Goal: Transaction & Acquisition: Obtain resource

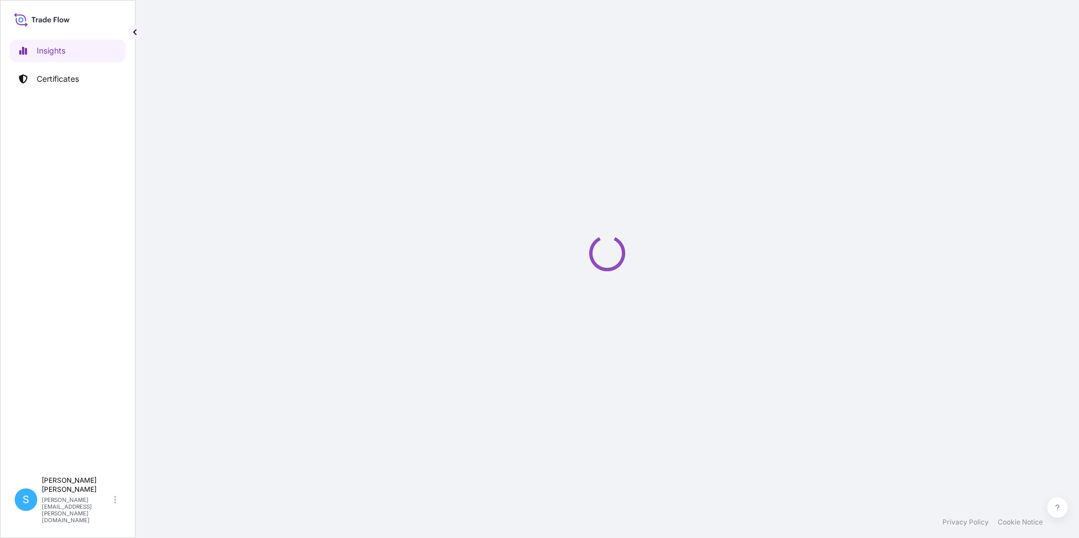
select select "2025"
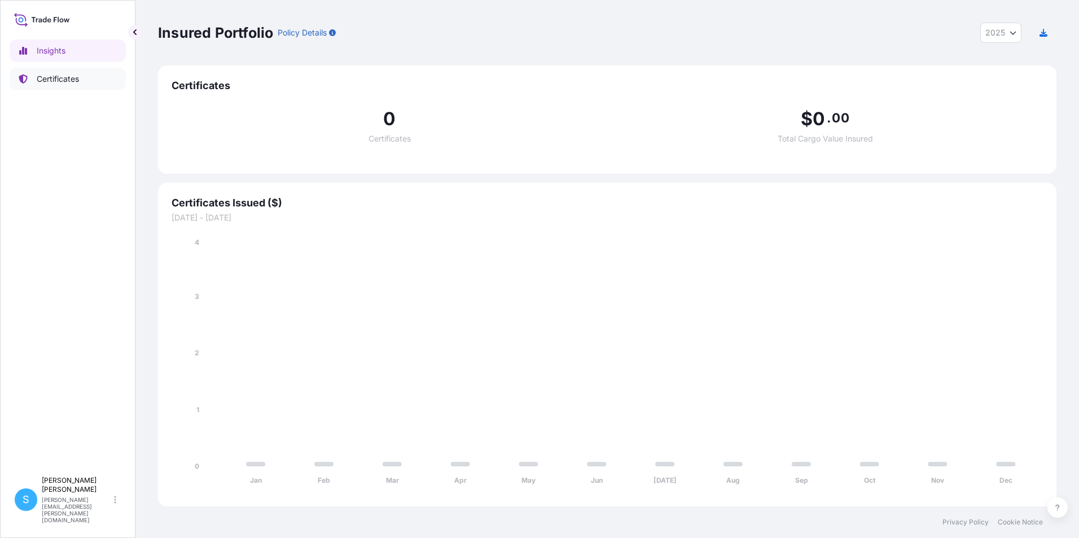
click at [71, 81] on p "Certificates" at bounding box center [58, 78] width 42 height 11
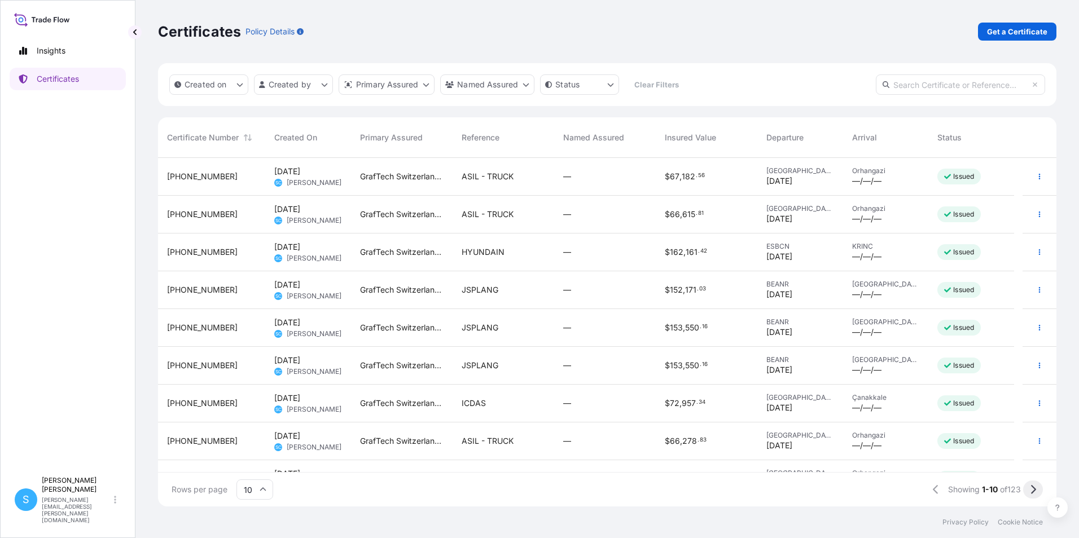
click at [1028, 492] on button at bounding box center [1033, 490] width 20 height 18
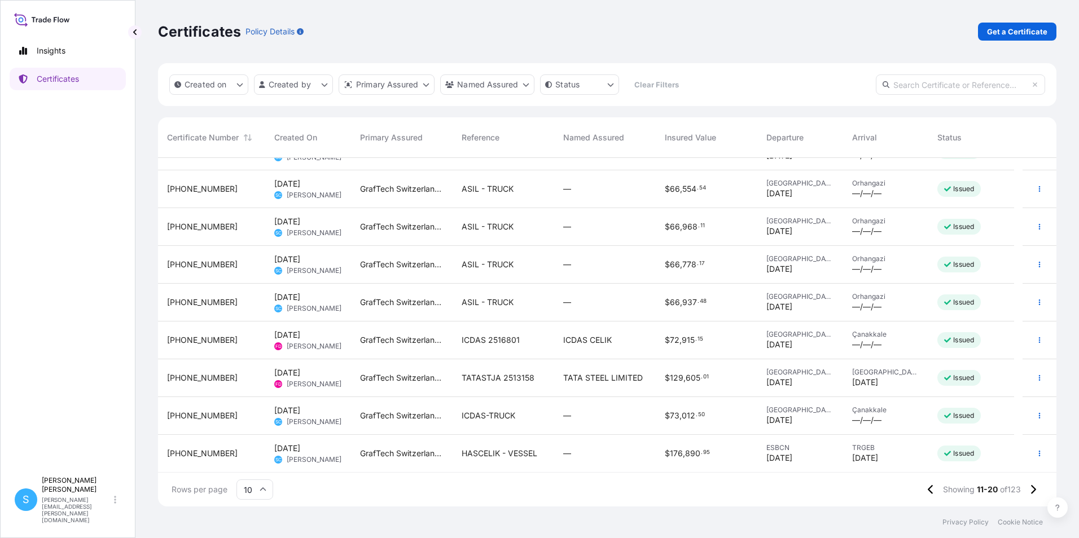
scroll to position [64, 0]
click at [555, 461] on div "—" at bounding box center [605, 454] width 102 height 38
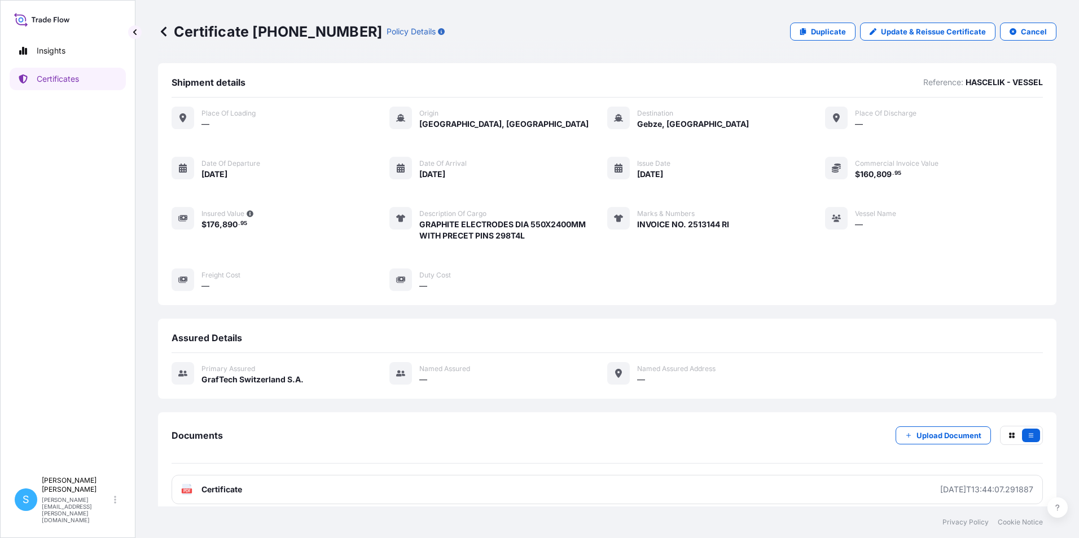
click at [829, 42] on div "Certificate [PHONE_NUMBER] Policy Details Duplicate Update & Reissue Certificat…" at bounding box center [607, 31] width 898 height 63
click at [829, 32] on p "Duplicate" at bounding box center [828, 31] width 35 height 11
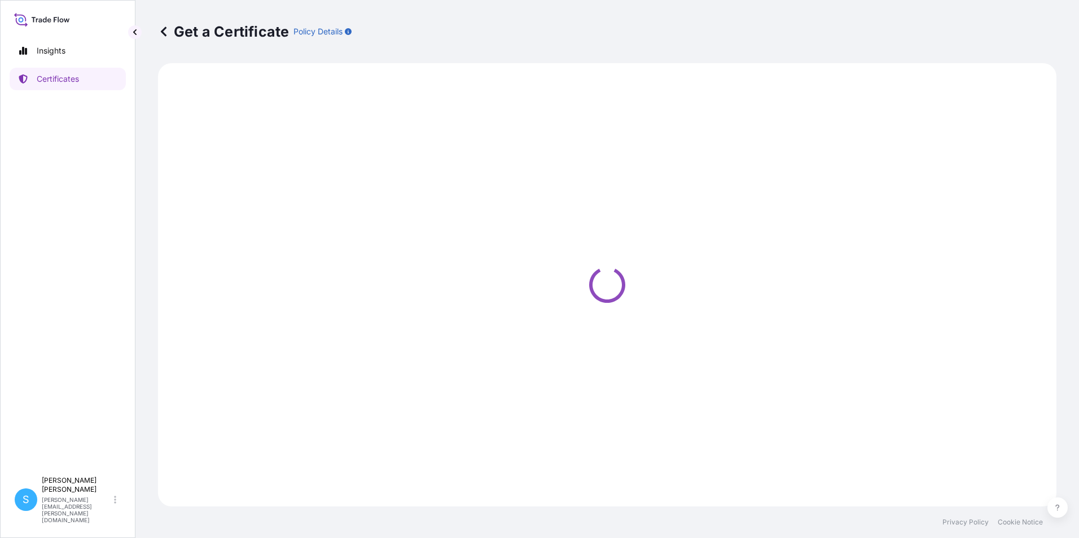
select select "Ocean Vessel"
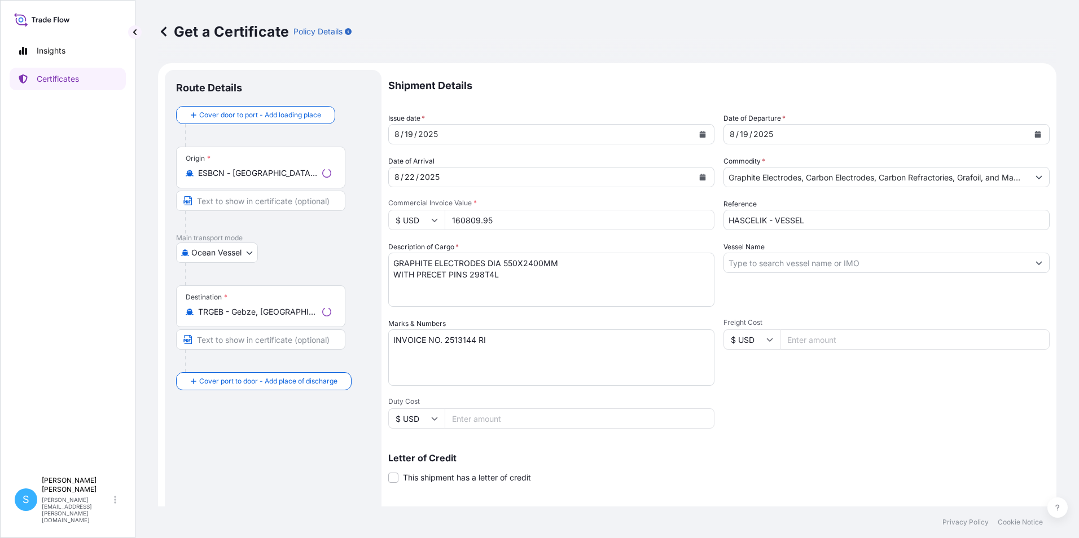
select select "31801"
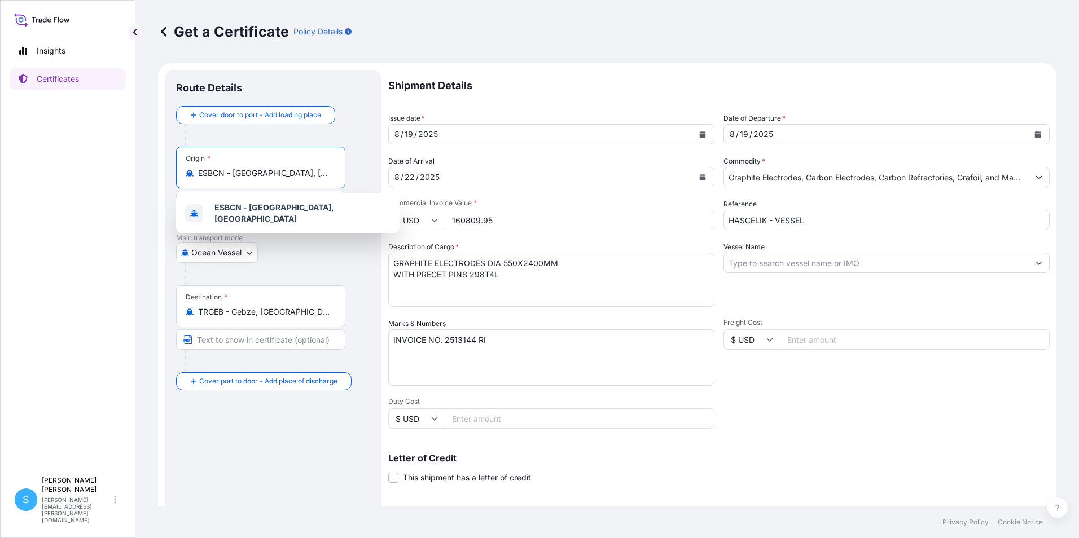
drag, startPoint x: 302, startPoint y: 178, endPoint x: 96, endPoint y: 208, distance: 208.2
click at [96, 208] on div "Insights Certificates S [PERSON_NAME] [PERSON_NAME][EMAIL_ADDRESS][PERSON_NAME]…" at bounding box center [539, 269] width 1079 height 538
type input "v"
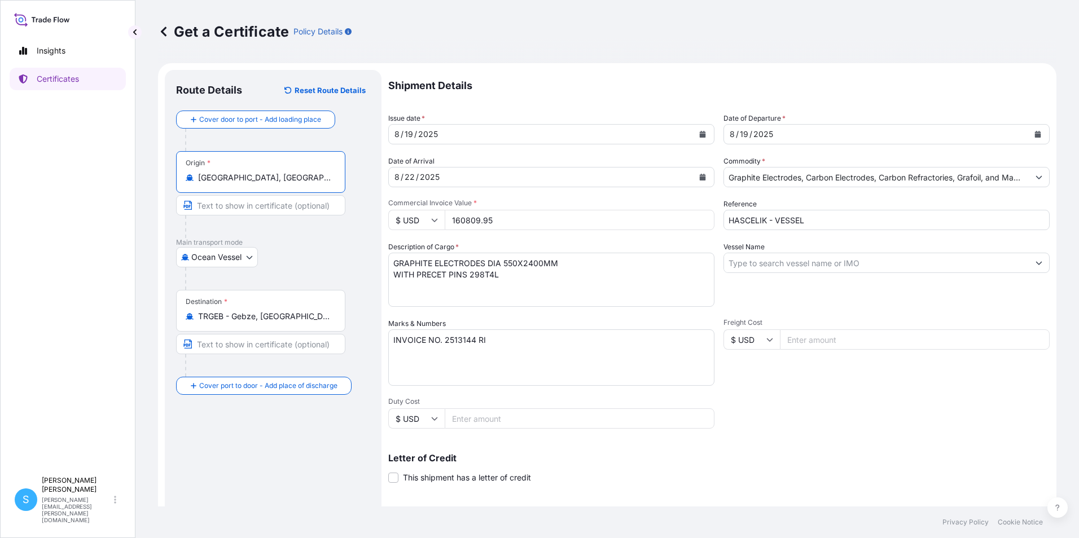
type input "[GEOGRAPHIC_DATA], [GEOGRAPHIC_DATA]"
click at [279, 322] on div "Destination * TRGEB - Gebze, [GEOGRAPHIC_DATA]" at bounding box center [260, 311] width 169 height 42
click at [279, 322] on input "TRGEB - Gebze, [GEOGRAPHIC_DATA]" at bounding box center [264, 316] width 133 height 11
drag, startPoint x: 332, startPoint y: 323, endPoint x: 156, endPoint y: 338, distance: 176.7
click at [156, 338] on div "Get a Certificate Policy Details Route Details Reset Route Details Cover door t…" at bounding box center [607, 253] width 944 height 507
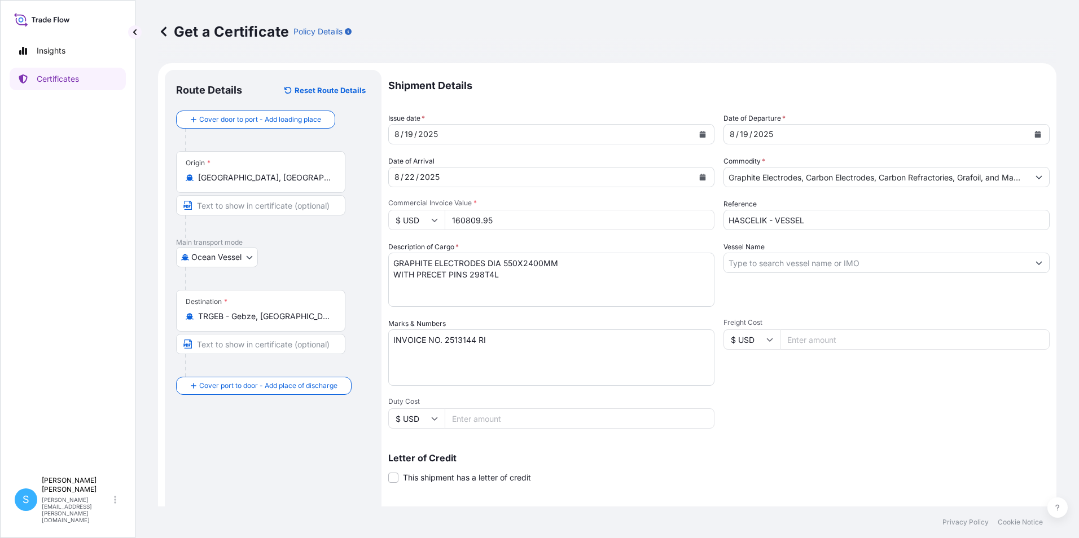
drag, startPoint x: 156, startPoint y: 338, endPoint x: 297, endPoint y: 306, distance: 144.6
click at [297, 306] on div "Destination * TRGEB - Gebze, [GEOGRAPHIC_DATA]" at bounding box center [260, 311] width 169 height 42
click at [297, 311] on input "TRGEB - Gebze, [GEOGRAPHIC_DATA]" at bounding box center [264, 316] width 133 height 11
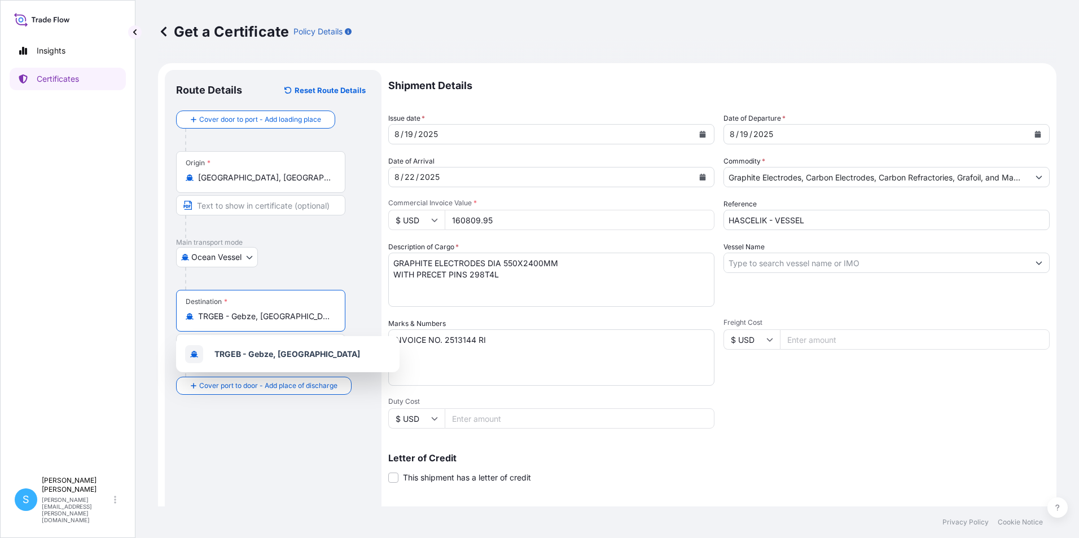
drag, startPoint x: 271, startPoint y: 314, endPoint x: 183, endPoint y: 301, distance: 88.9
click at [183, 301] on div "Destination * TRGEB - Gebze, [GEOGRAPHIC_DATA]" at bounding box center [260, 311] width 169 height 42
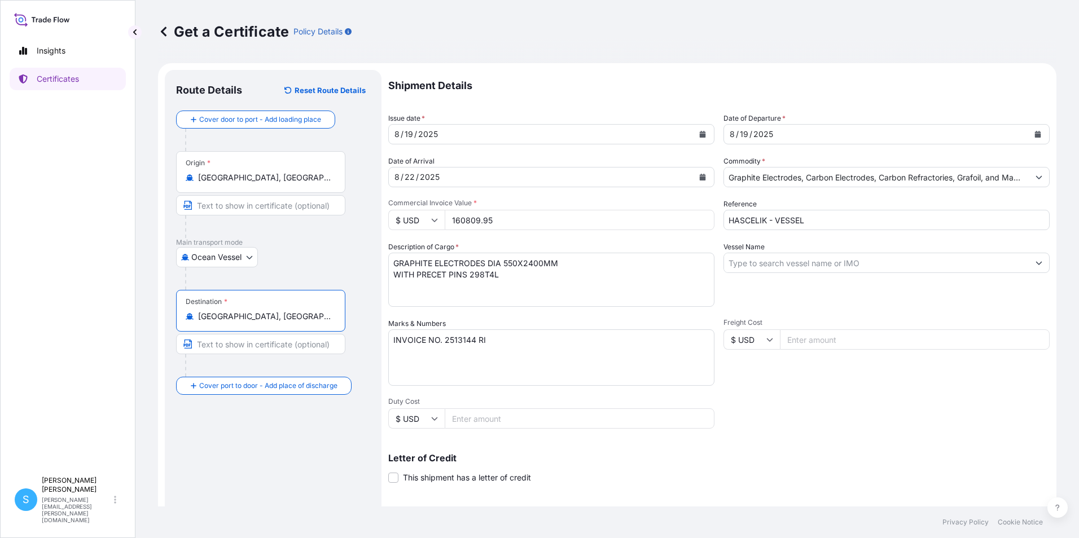
type input "[GEOGRAPHIC_DATA], [GEOGRAPHIC_DATA]"
click at [537, 135] on div "[DATE]" at bounding box center [541, 134] width 305 height 20
click at [700, 132] on icon "Calendar" at bounding box center [703, 134] width 6 height 7
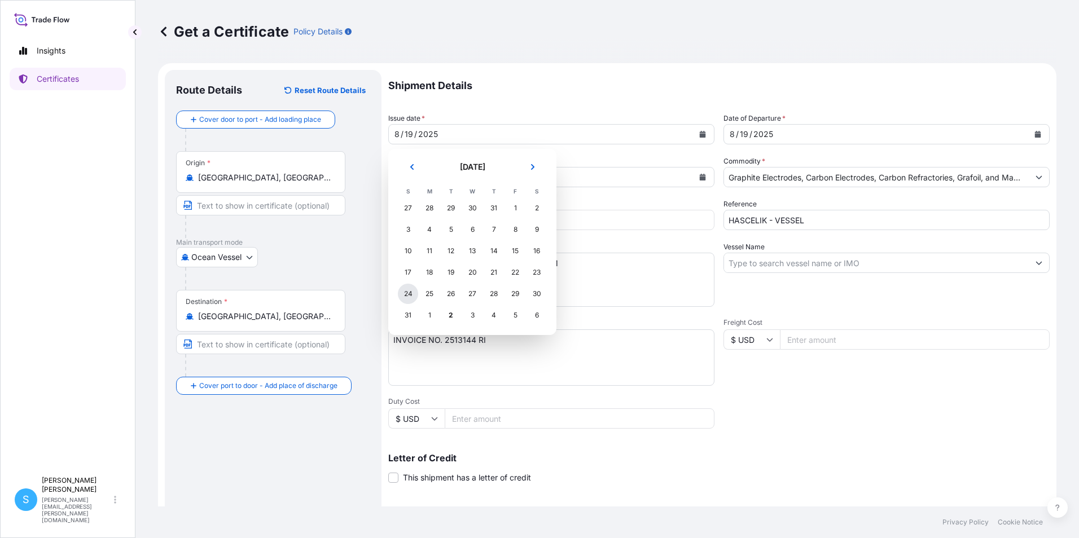
click at [409, 290] on div "24" at bounding box center [408, 294] width 20 height 20
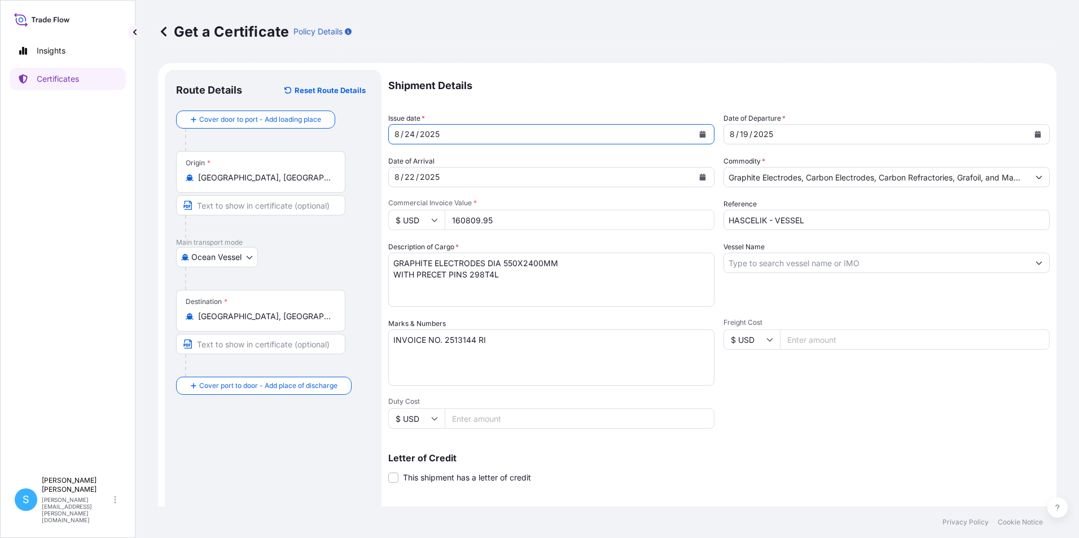
click at [829, 133] on div "[DATE]" at bounding box center [876, 134] width 305 height 20
click at [1035, 133] on icon "Calendar" at bounding box center [1038, 134] width 7 height 7
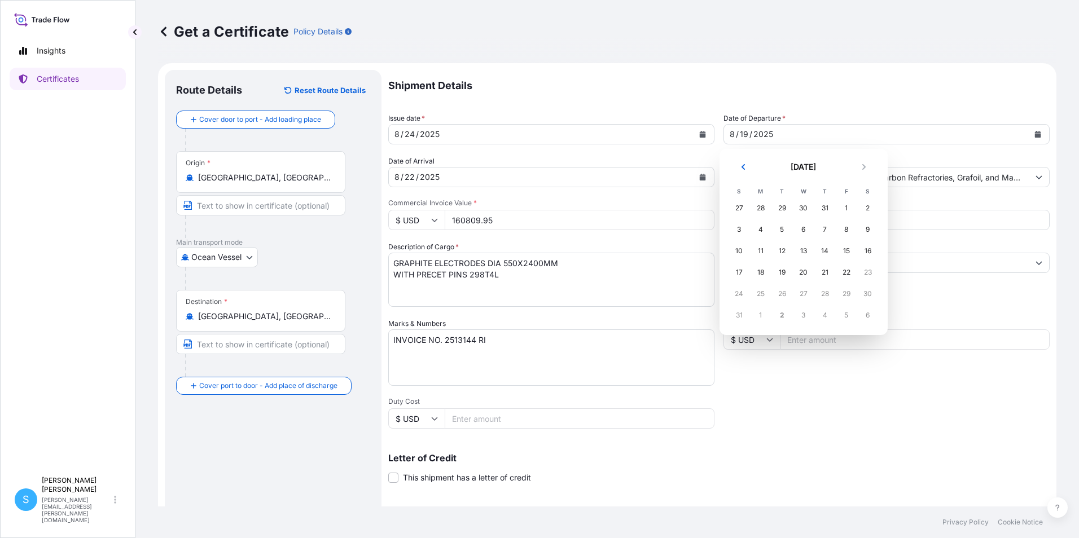
click at [738, 291] on div "24" at bounding box center [739, 294] width 20 height 20
click at [740, 293] on div "24" at bounding box center [739, 294] width 20 height 20
click at [743, 295] on div "24" at bounding box center [739, 294] width 20 height 20
click at [744, 169] on icon "Previous" at bounding box center [743, 167] width 7 height 7
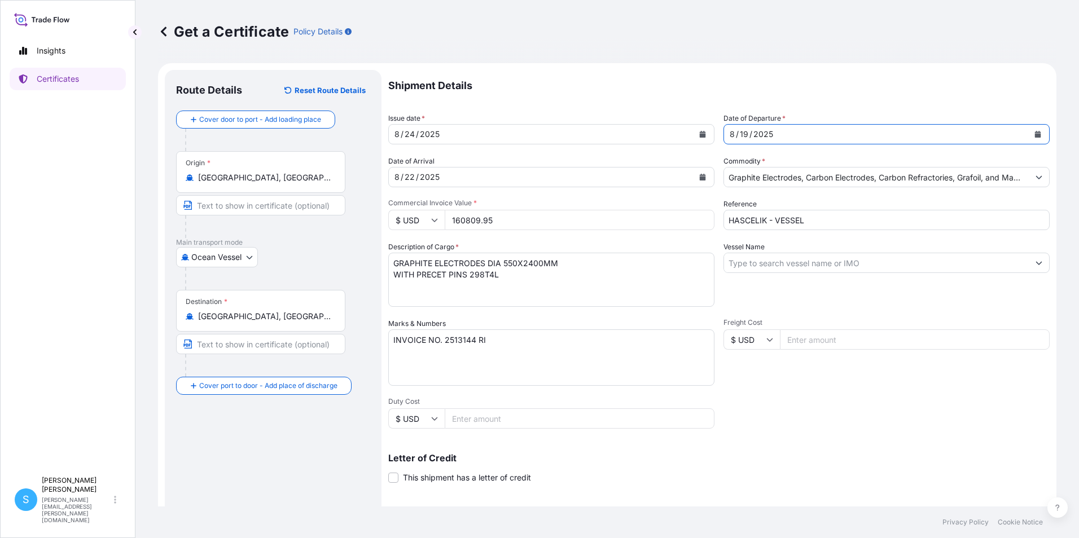
click at [814, 133] on div "[DATE]" at bounding box center [876, 134] width 305 height 20
click at [1035, 134] on icon "Calendar" at bounding box center [1038, 134] width 7 height 7
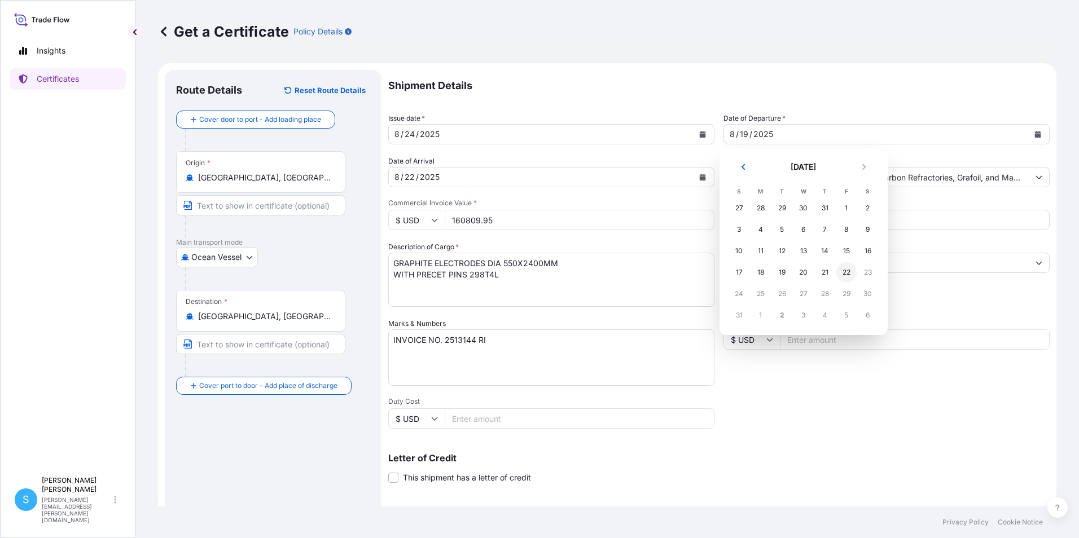
click at [847, 274] on div "22" at bounding box center [846, 272] width 20 height 20
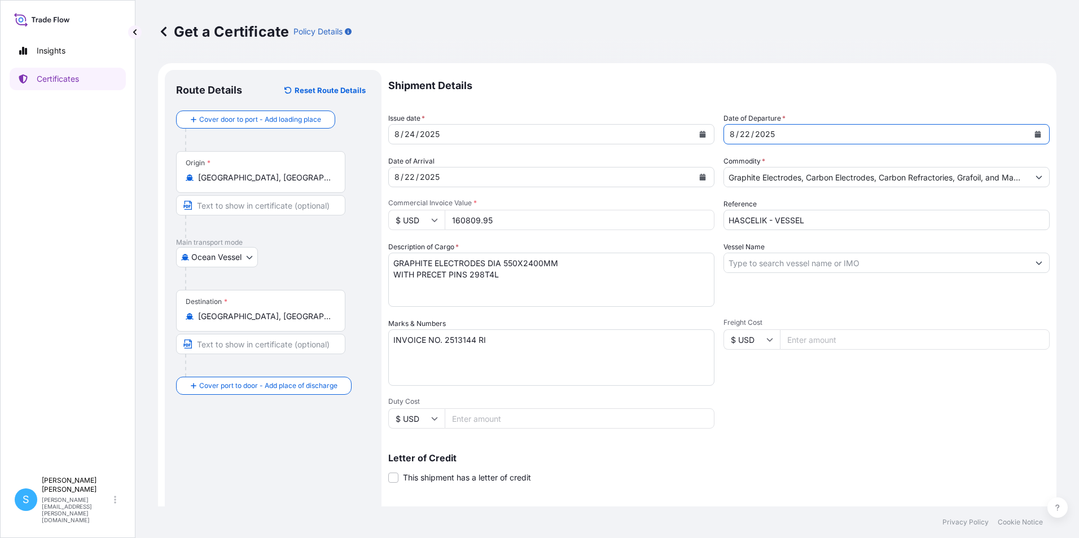
click at [743, 133] on div "22" at bounding box center [745, 135] width 12 height 14
click at [703, 135] on button "Calendar" at bounding box center [703, 134] width 18 height 18
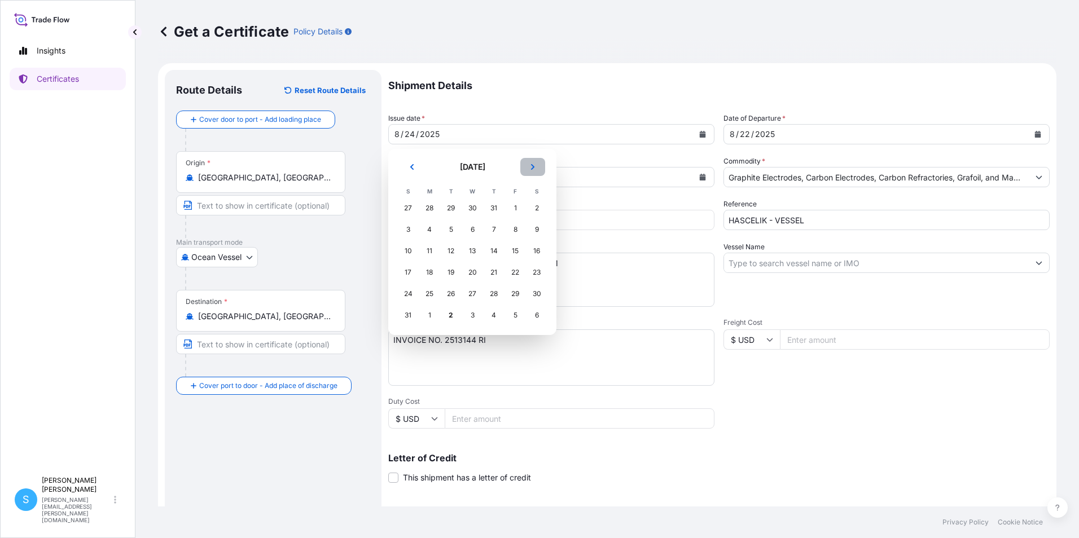
click at [531, 170] on button "Next" at bounding box center [532, 167] width 25 height 18
click at [448, 211] on div "2" at bounding box center [451, 208] width 20 height 20
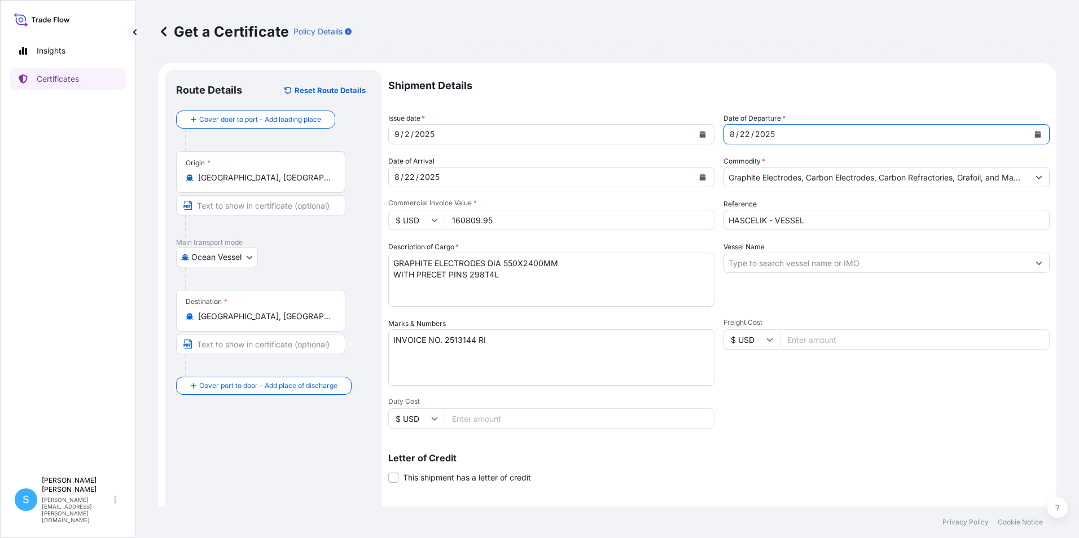
click at [840, 130] on div "[DATE]" at bounding box center [876, 134] width 305 height 20
click at [1034, 133] on button "Calendar" at bounding box center [1038, 134] width 18 height 18
click at [744, 132] on div "22" at bounding box center [745, 135] width 12 height 14
click at [744, 133] on div "22" at bounding box center [745, 135] width 12 height 14
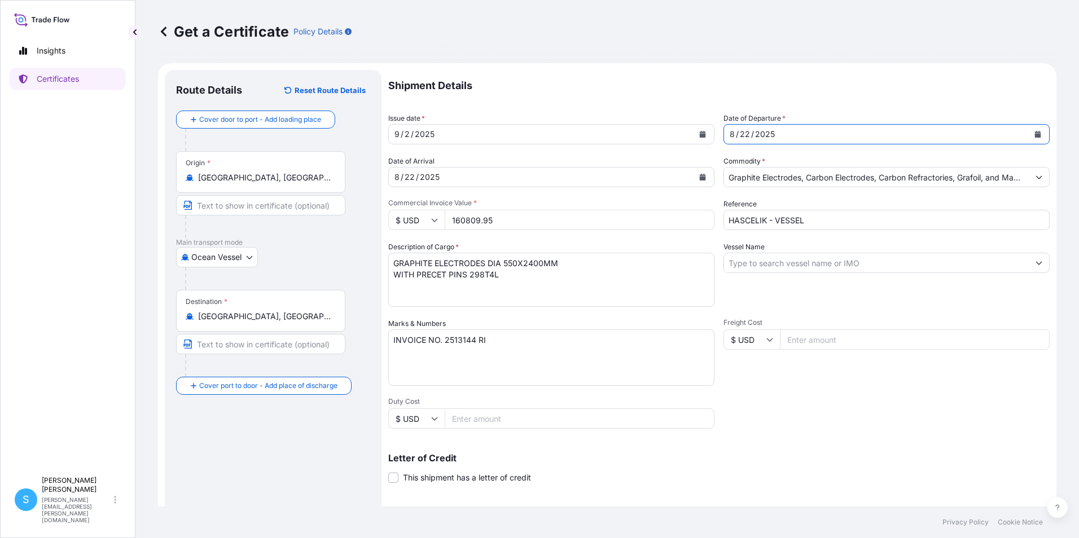
click at [707, 153] on div "Shipment Details Issue date * [DATE] Date of Departure * [DATE] Date of Arrival…" at bounding box center [718, 339] width 661 height 538
click at [703, 133] on div "Shipment Details Issue date * [DATE] Date of Departure * [DATE] Date of Arrival…" at bounding box center [718, 339] width 661 height 538
click at [395, 182] on div "[DATE]" at bounding box center [541, 177] width 305 height 20
click at [446, 179] on div "[DATE]" at bounding box center [541, 177] width 305 height 20
click at [445, 179] on div "[DATE]" at bounding box center [541, 177] width 305 height 20
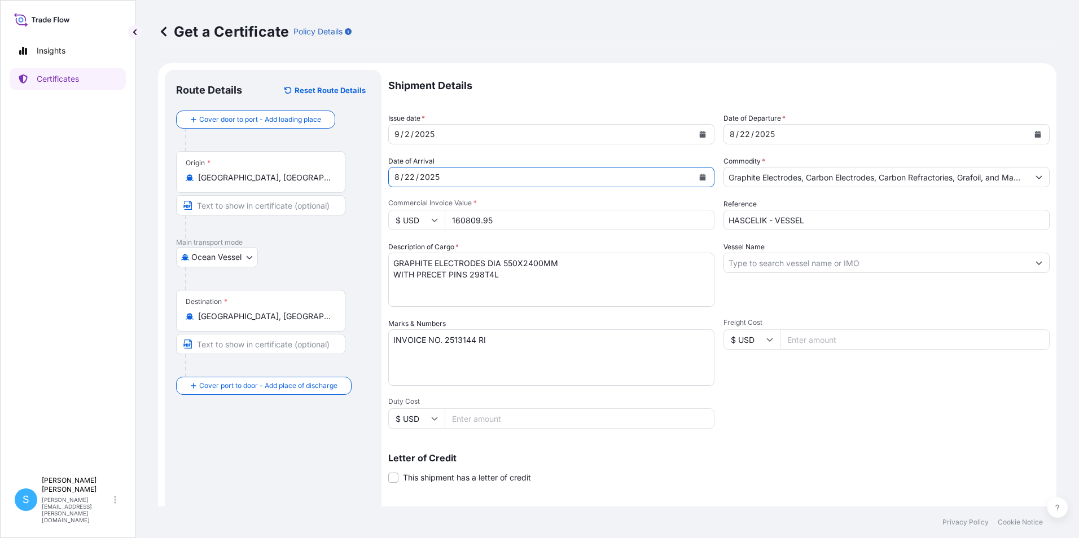
click at [444, 178] on div "[DATE]" at bounding box center [541, 177] width 305 height 20
click at [442, 178] on div "[DATE]" at bounding box center [541, 177] width 305 height 20
click at [687, 164] on div "Date of Arrival [DATE]" at bounding box center [551, 172] width 326 height 32
click at [685, 168] on div "Date of Arrival [DATE]" at bounding box center [551, 172] width 326 height 32
click at [699, 185] on button "Calendar" at bounding box center [703, 177] width 18 height 18
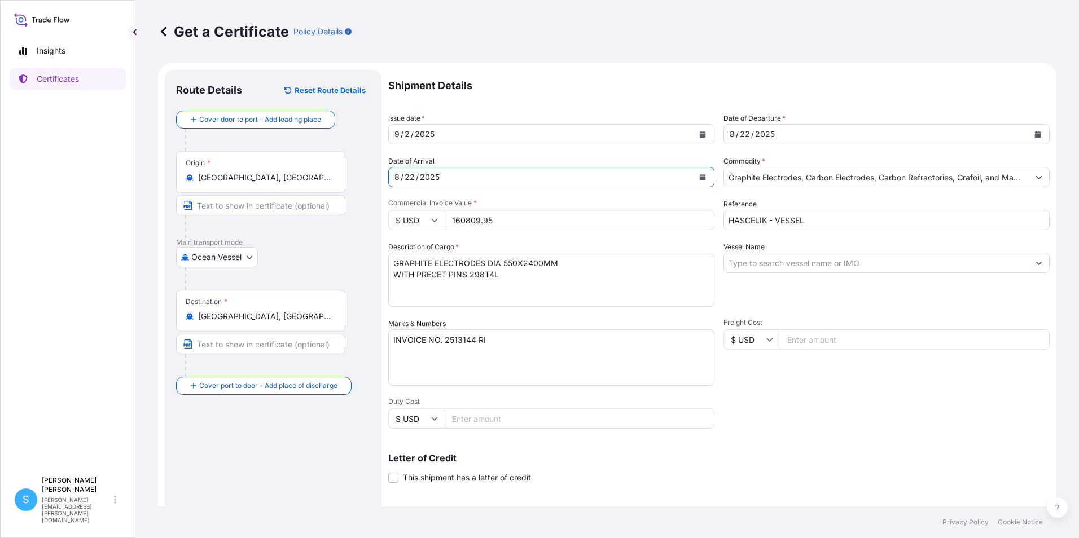
click at [448, 179] on div "[DATE]" at bounding box center [541, 177] width 305 height 20
click at [429, 165] on span "Date of Arrival" at bounding box center [411, 161] width 46 height 11
click at [440, 174] on div "2025" at bounding box center [430, 177] width 22 height 14
click at [440, 176] on div "2025" at bounding box center [430, 177] width 22 height 14
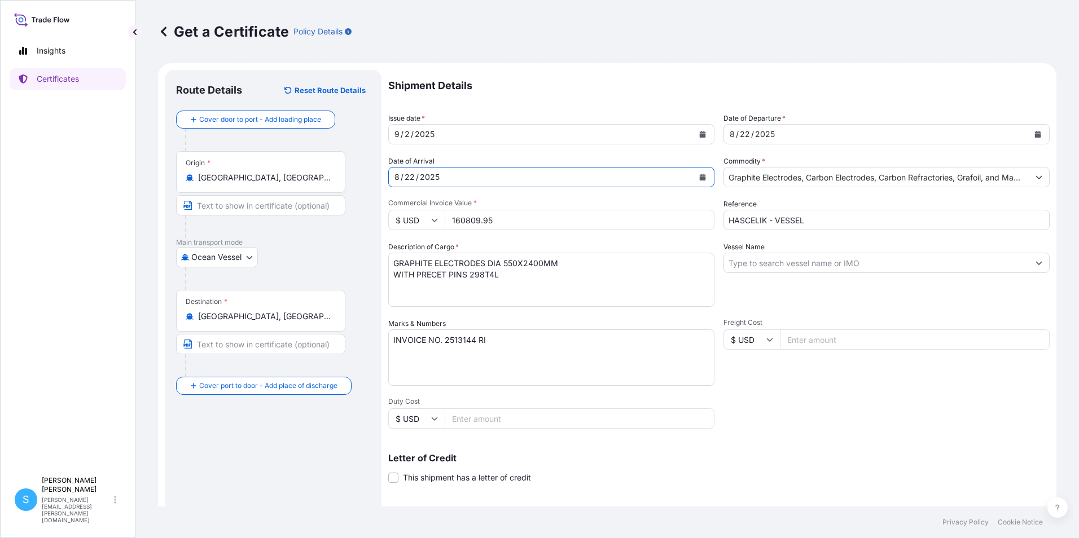
drag, startPoint x: 440, startPoint y: 176, endPoint x: 388, endPoint y: 179, distance: 52.0
click at [371, 189] on form "Route Details Reset Route Details Cover door to port - Add loading place Place …" at bounding box center [607, 354] width 898 height 583
click at [421, 177] on div "2025" at bounding box center [430, 177] width 22 height 14
click at [421, 178] on div "2025" at bounding box center [430, 177] width 22 height 14
click at [420, 178] on div "2025" at bounding box center [430, 177] width 22 height 14
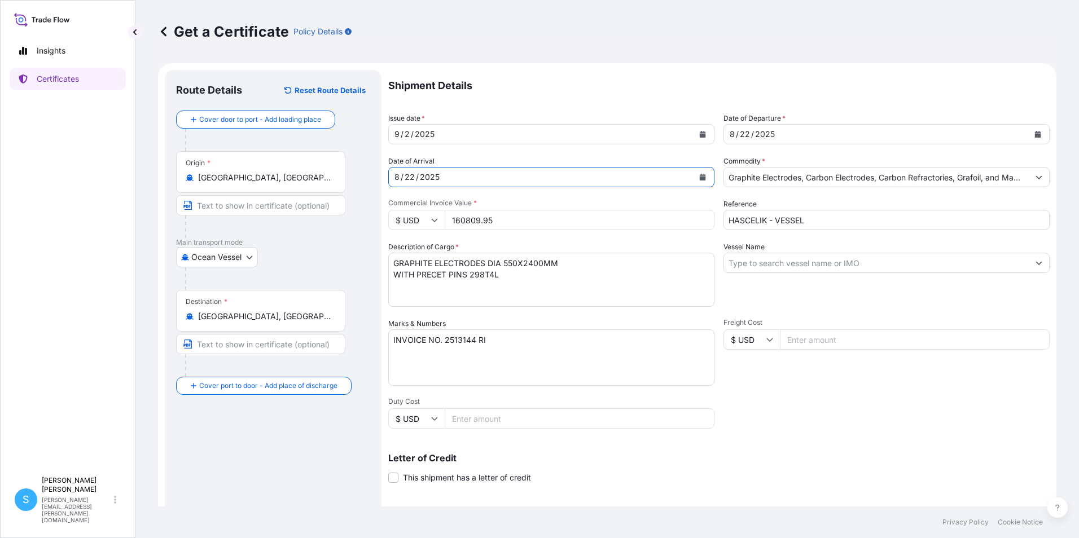
click at [420, 178] on div "2025" at bounding box center [430, 177] width 22 height 14
drag, startPoint x: 420, startPoint y: 177, endPoint x: 402, endPoint y: 198, distance: 27.2
click at [404, 201] on div "Shipment Details Issue date * [DATE] Date of Departure * [DATE] Date of Arrival…" at bounding box center [718, 339] width 661 height 538
click at [67, 81] on p "Certificates" at bounding box center [58, 78] width 42 height 11
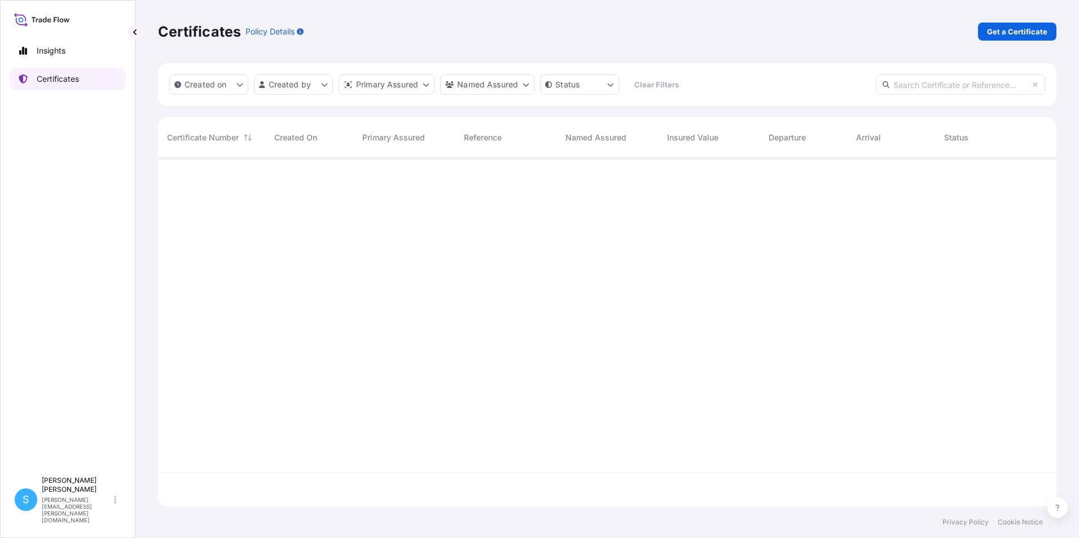
scroll to position [347, 890]
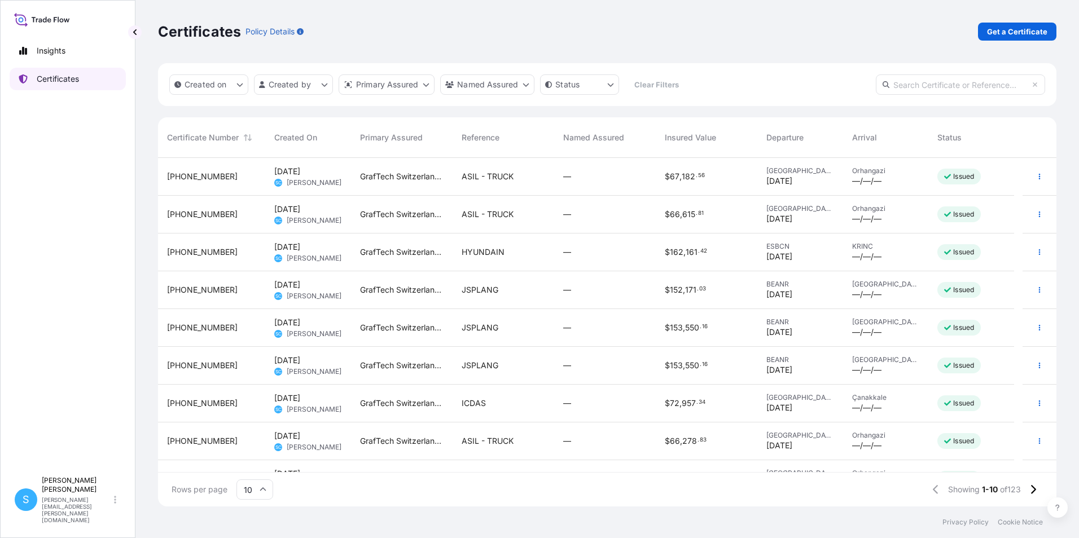
click at [37, 80] on p "Certificates" at bounding box center [58, 78] width 42 height 11
click at [1022, 37] on link "Get a Certificate" at bounding box center [1017, 32] width 78 height 18
select select "Barge"
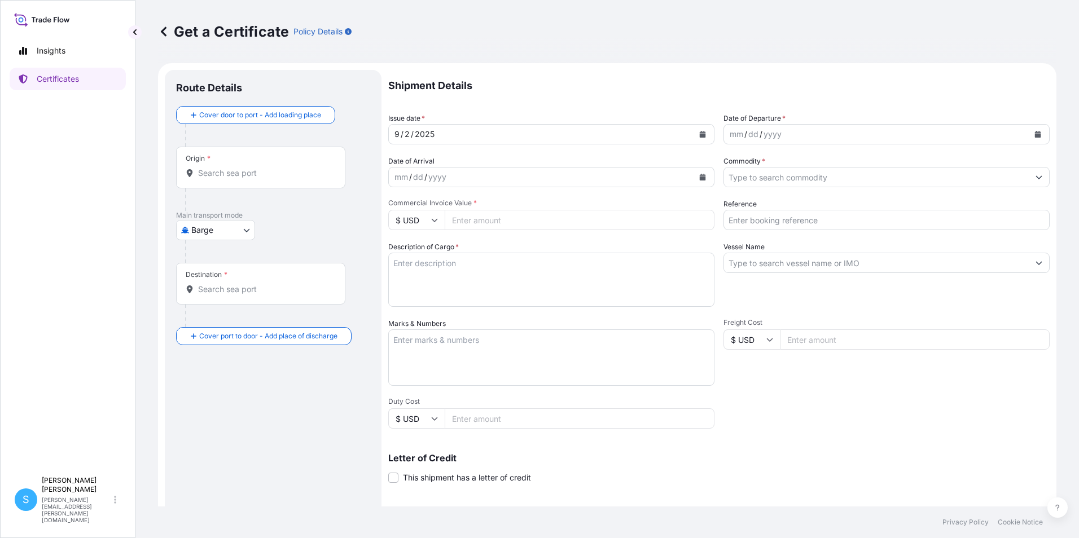
click at [228, 179] on div "Origin *" at bounding box center [260, 168] width 169 height 42
click at [228, 179] on input "Origin *" at bounding box center [264, 173] width 133 height 11
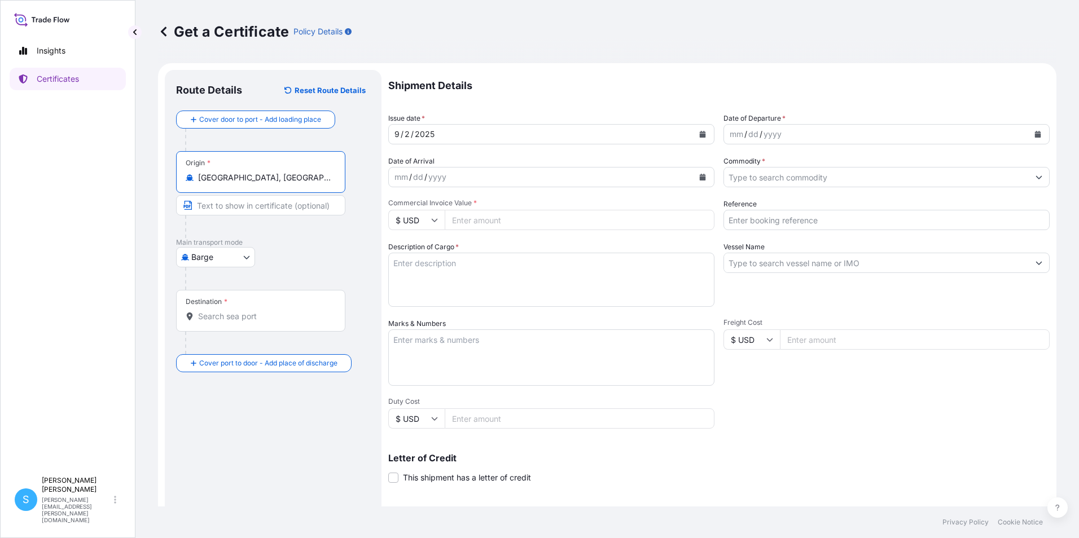
type input "[GEOGRAPHIC_DATA], [GEOGRAPHIC_DATA]"
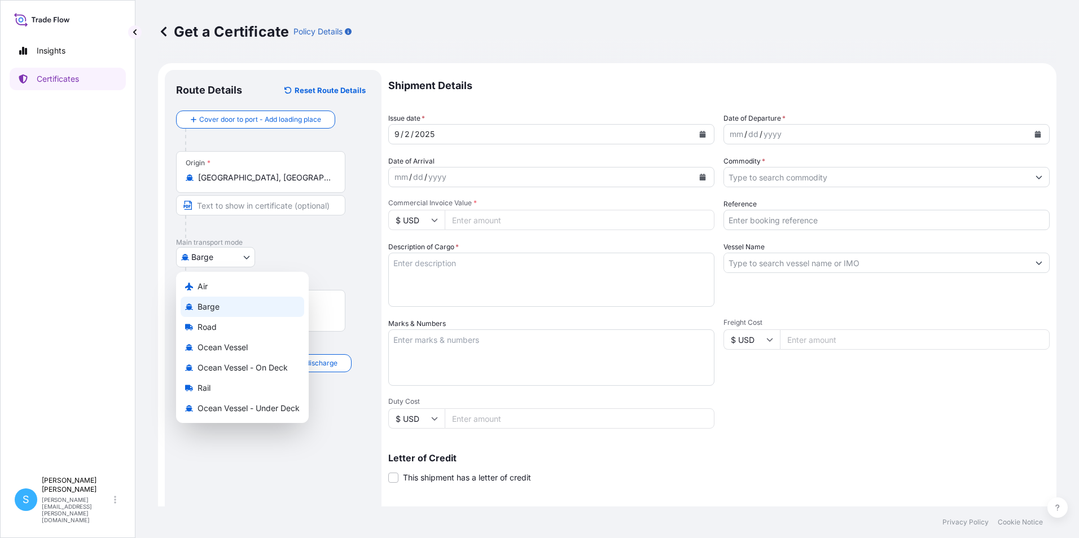
click at [208, 255] on body "3 options available. Insights Certificates S [PERSON_NAME] [PERSON_NAME][EMAIL_…" at bounding box center [539, 269] width 1079 height 538
click at [238, 374] on div "Ocean Vessel - On Deck" at bounding box center [243, 368] width 124 height 20
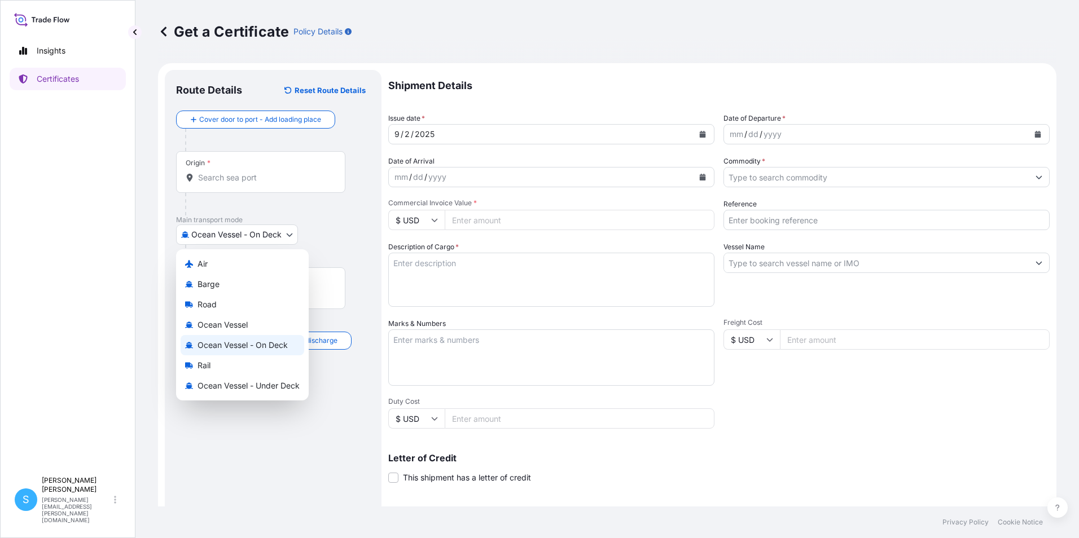
click at [212, 234] on body "Insights Certificates S [PERSON_NAME] [PERSON_NAME][EMAIL_ADDRESS][PERSON_NAME]…" at bounding box center [539, 269] width 1079 height 538
click at [221, 329] on span "Ocean Vessel" at bounding box center [223, 324] width 50 height 11
select select "Ocean Vessel"
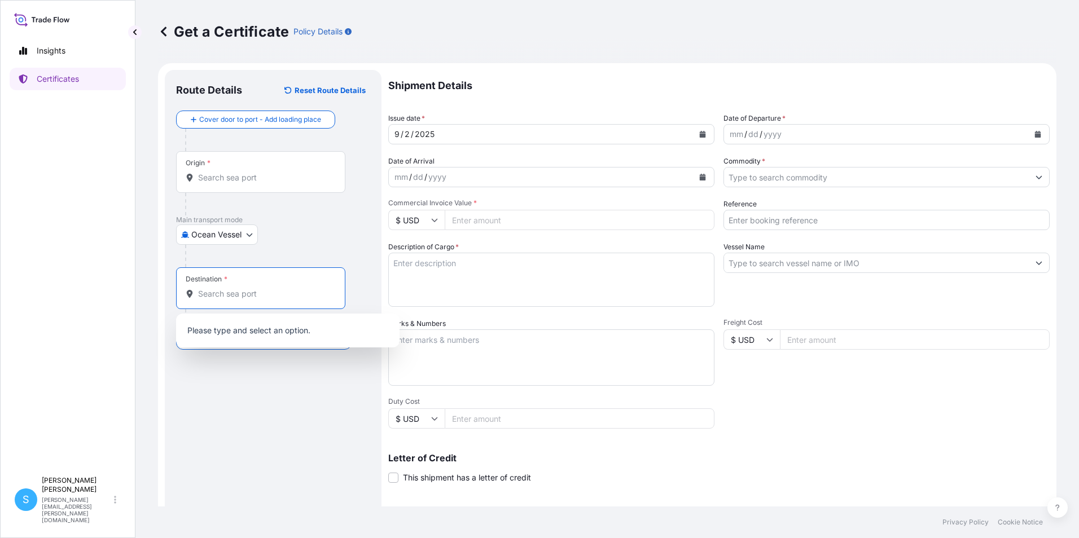
click at [231, 293] on input "Destination *" at bounding box center [264, 293] width 133 height 11
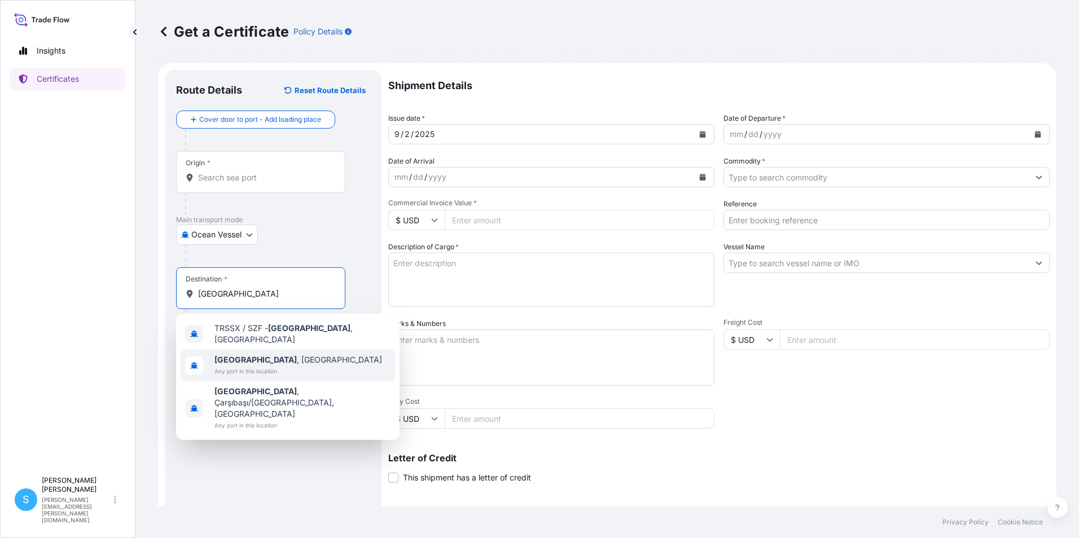
click at [269, 358] on span "[GEOGRAPHIC_DATA] , [GEOGRAPHIC_DATA]" at bounding box center [298, 359] width 168 height 11
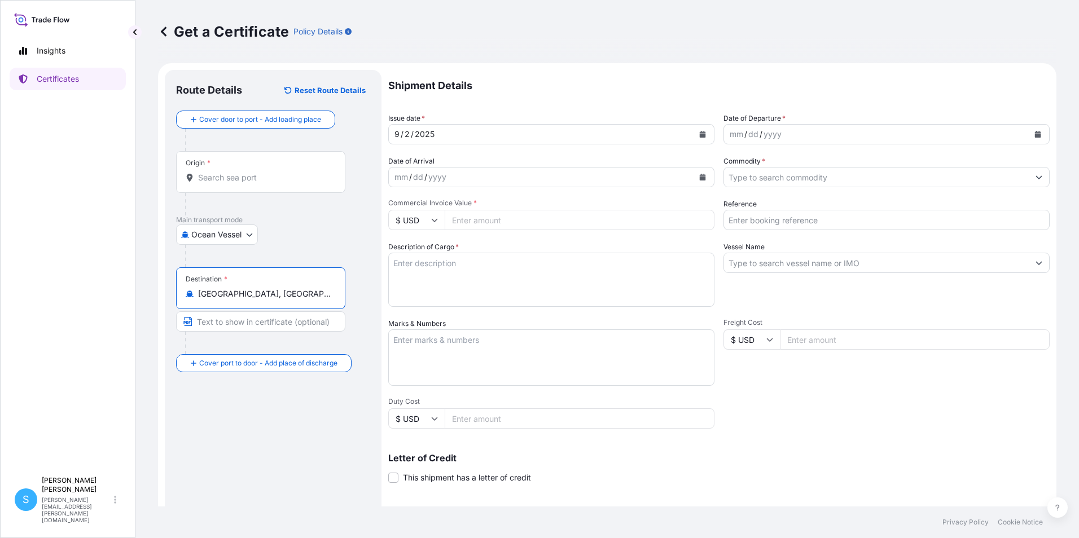
type input "[GEOGRAPHIC_DATA], [GEOGRAPHIC_DATA]"
click at [1036, 132] on button "Calendar" at bounding box center [1038, 134] width 18 height 18
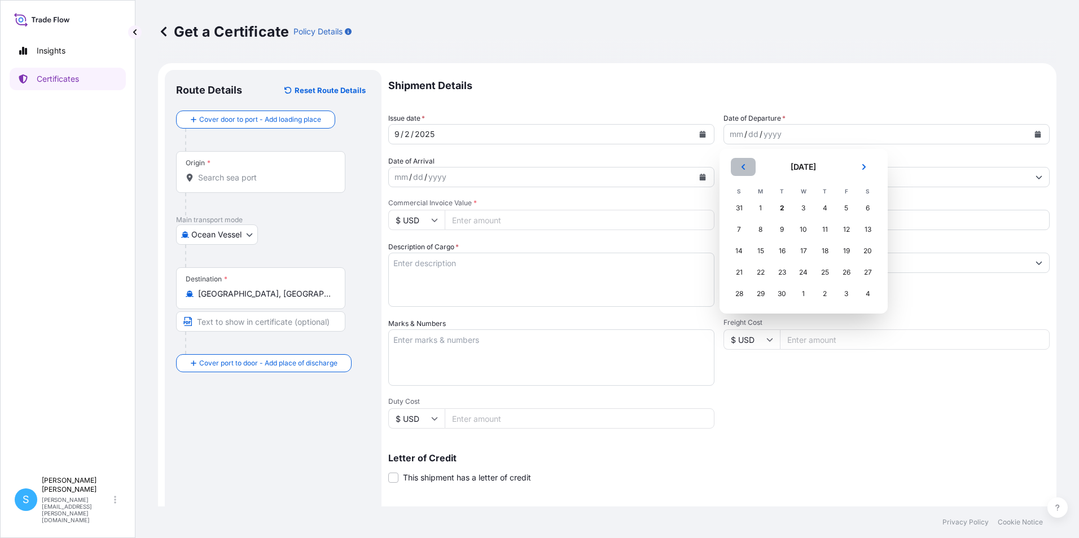
click at [742, 166] on icon "Previous" at bounding box center [743, 167] width 7 height 7
click at [846, 276] on div "22" at bounding box center [846, 272] width 20 height 20
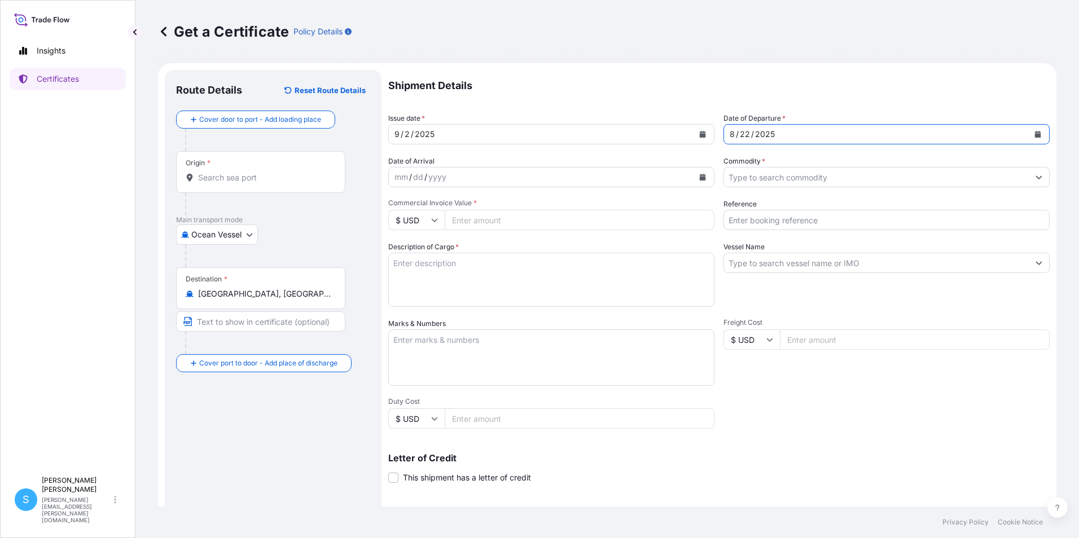
click at [517, 139] on div "[DATE]" at bounding box center [541, 134] width 305 height 20
click at [471, 178] on div "mm / dd / yyyy" at bounding box center [541, 177] width 305 height 20
click at [426, 174] on div "/" at bounding box center [425, 177] width 3 height 14
click at [492, 216] on input "Commercial Invoice Value *" at bounding box center [580, 220] width 270 height 20
type input "238091.05"
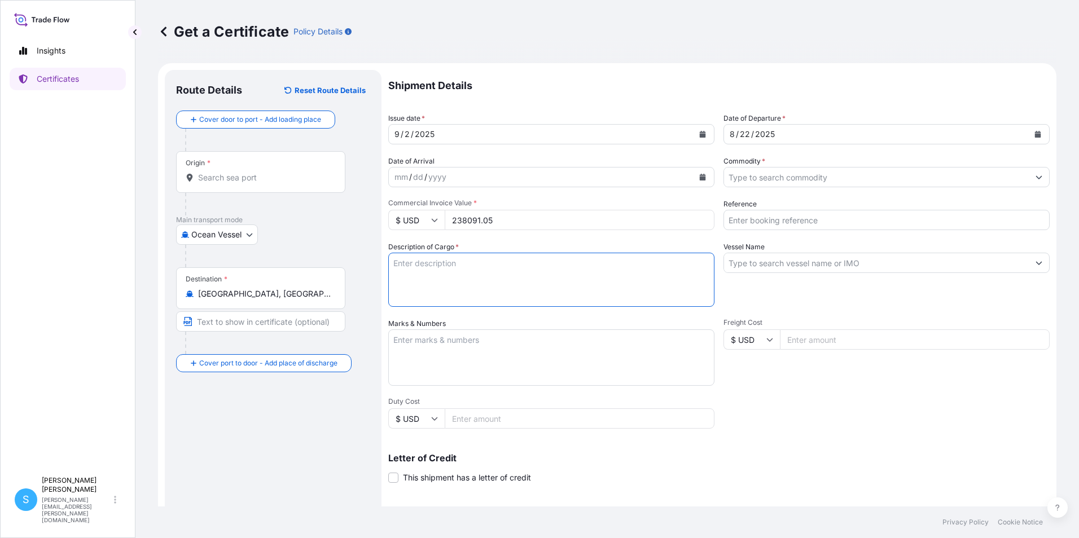
click at [427, 265] on textarea "Description of Cargo *" at bounding box center [551, 280] width 326 height 54
type textarea "GRAPHITE ELECTRODES DIA 600X2700MM AGX WITH PRECET PINS 317T4L"
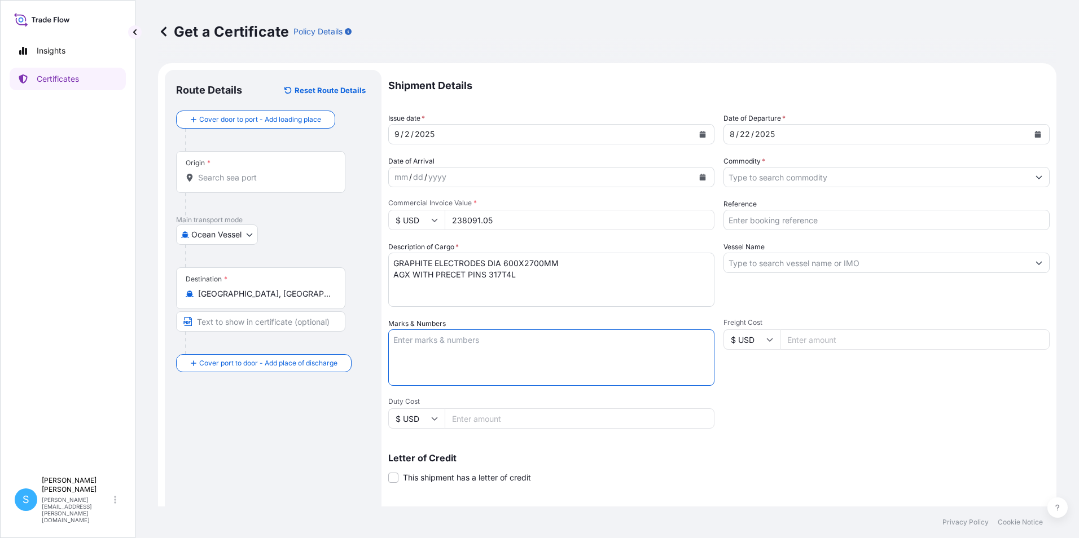
click at [421, 339] on textarea "Marks & Numbers" at bounding box center [551, 358] width 326 height 56
type textarea "COMMERCIAL INVOICE NO. 2513177 RI"
click at [810, 177] on input "Commodity *" at bounding box center [876, 177] width 305 height 20
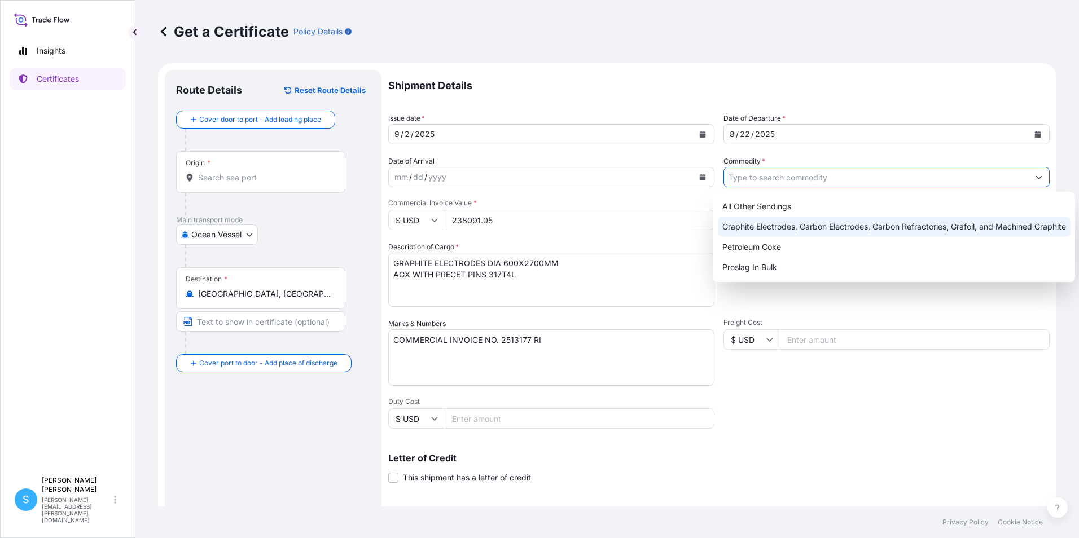
click at [792, 231] on div "Graphite Electrodes, Carbon Electrodes, Carbon Refractories, Grafoil, and Machi…" at bounding box center [894, 227] width 353 height 20
type input "Graphite Electrodes, Carbon Electrodes, Carbon Refractories, Grafoil, and Machi…"
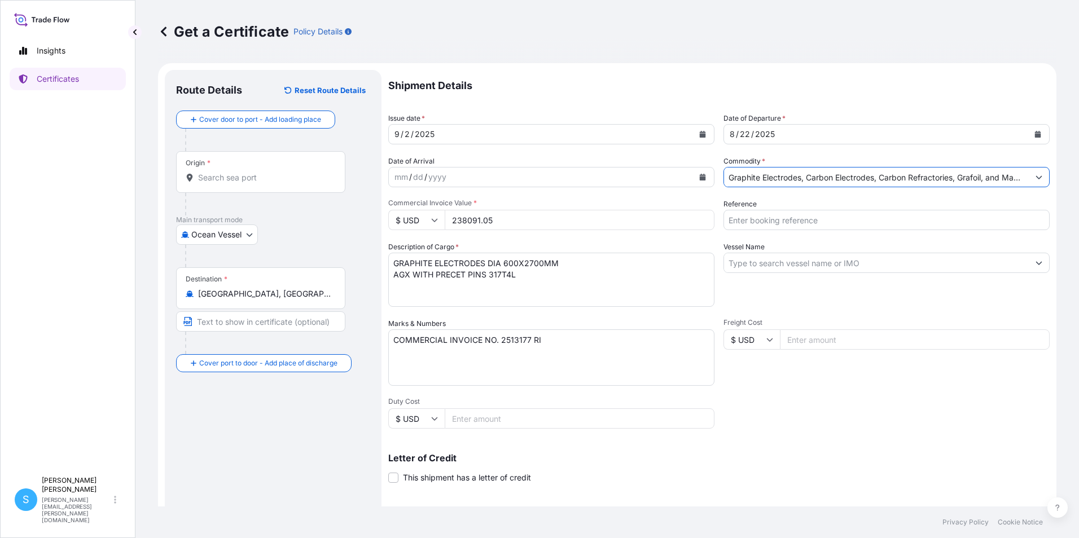
click at [794, 225] on input "Reference" at bounding box center [887, 220] width 326 height 20
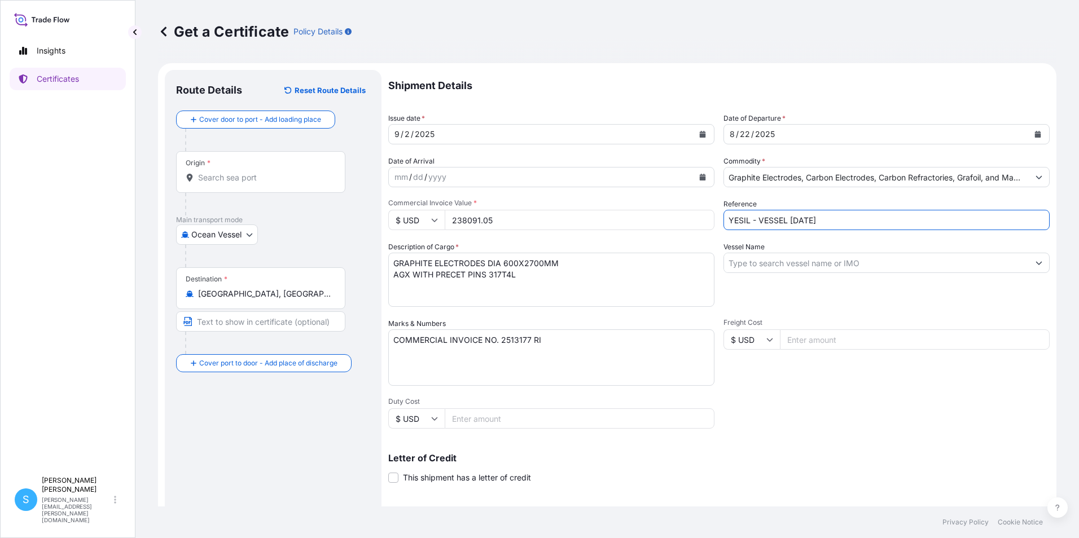
type input "YESIL - VESSEL [DATE]"
click at [762, 272] on input "Vessel Name" at bounding box center [876, 263] width 305 height 20
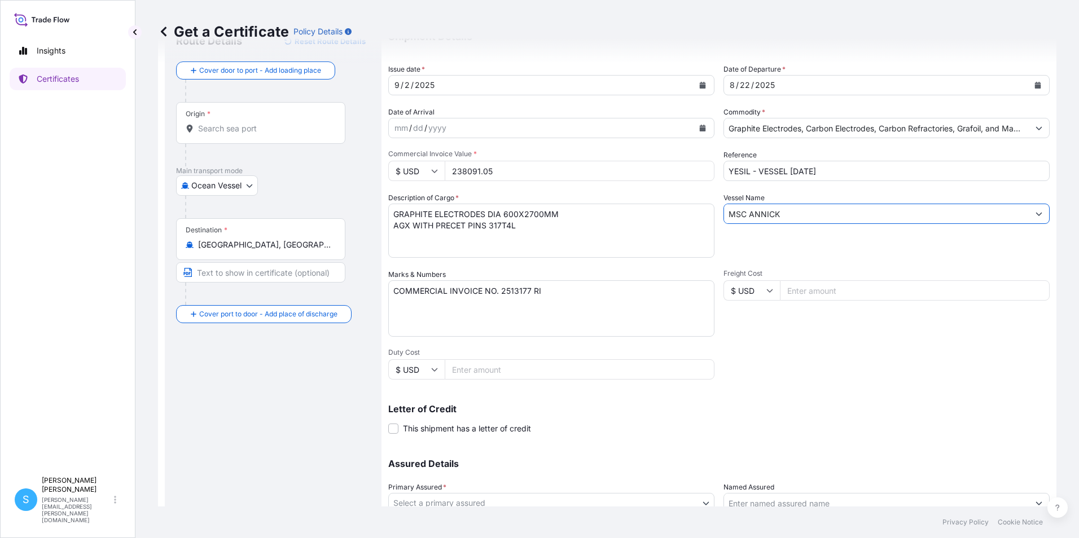
scroll to position [139, 0]
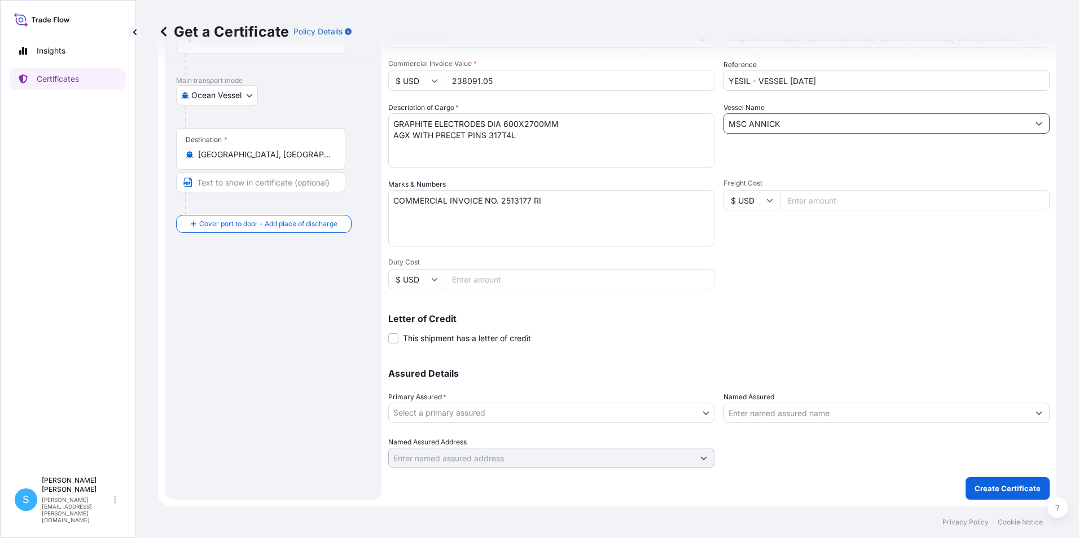
type input "MSC ANNICK"
click at [434, 422] on body "24 options available. 4 options available. 1 option available. 2 options availa…" at bounding box center [539, 269] width 1079 height 538
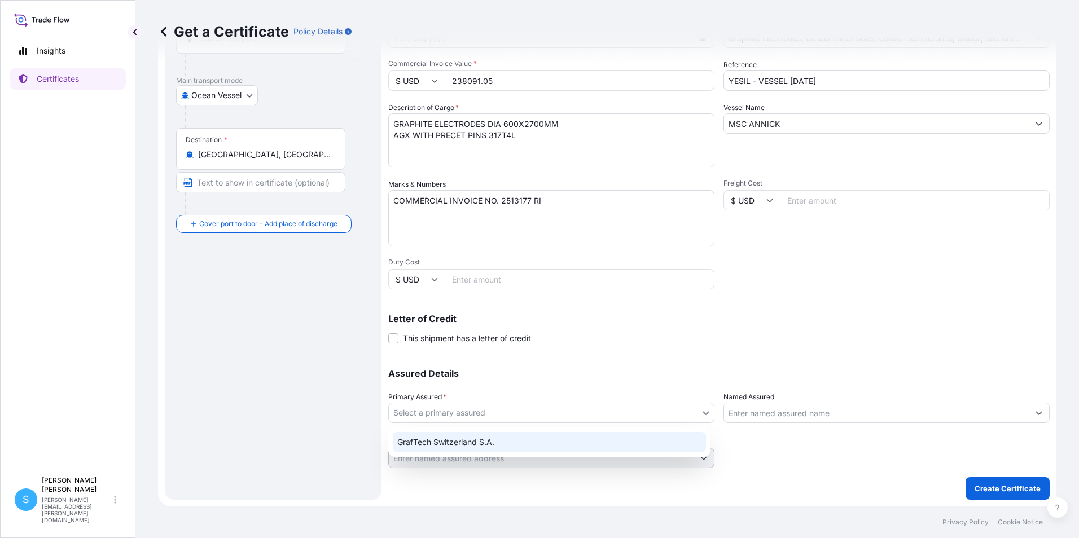
click at [438, 442] on div "GrafTech Switzerland S.A." at bounding box center [549, 442] width 313 height 20
select select "31801"
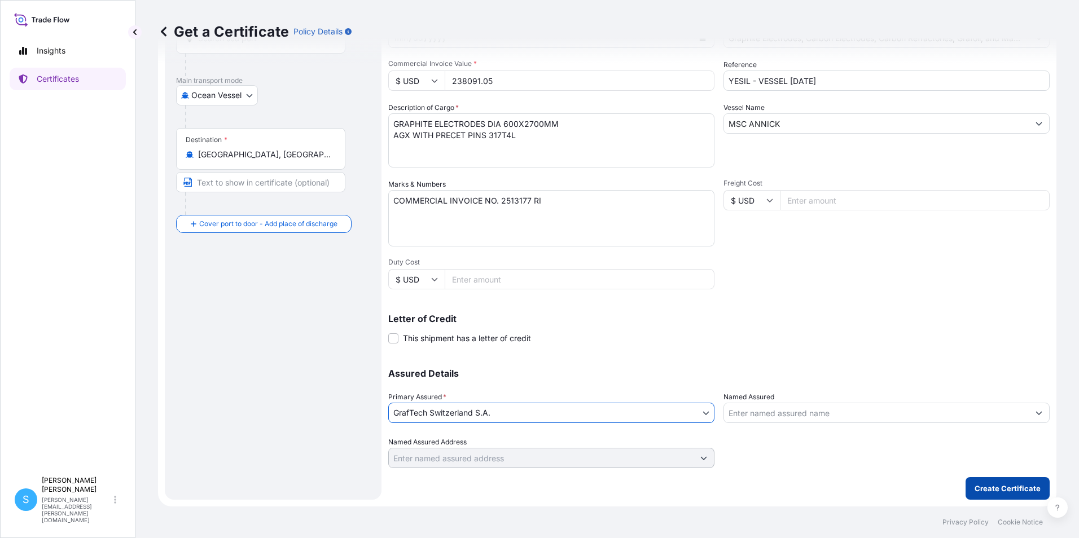
click at [1013, 486] on p "Create Certificate" at bounding box center [1008, 488] width 66 height 11
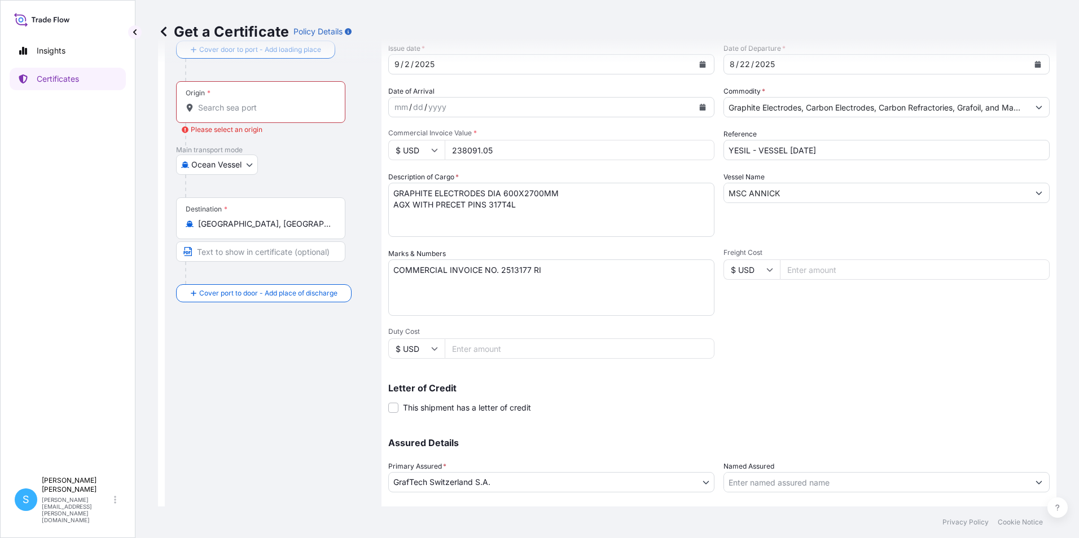
scroll to position [0, 0]
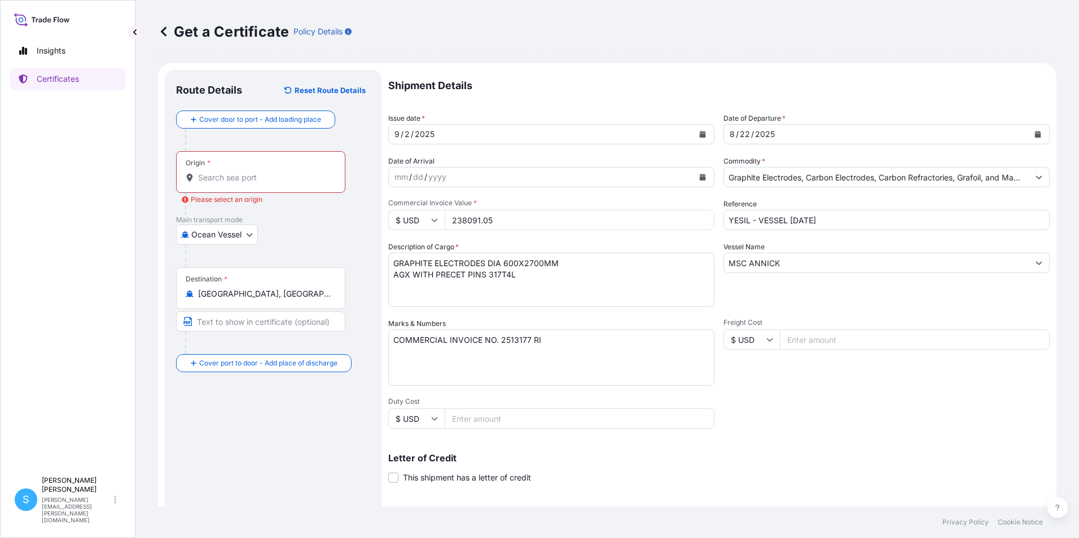
click at [251, 175] on input "Origin * Please select an origin" at bounding box center [264, 177] width 133 height 11
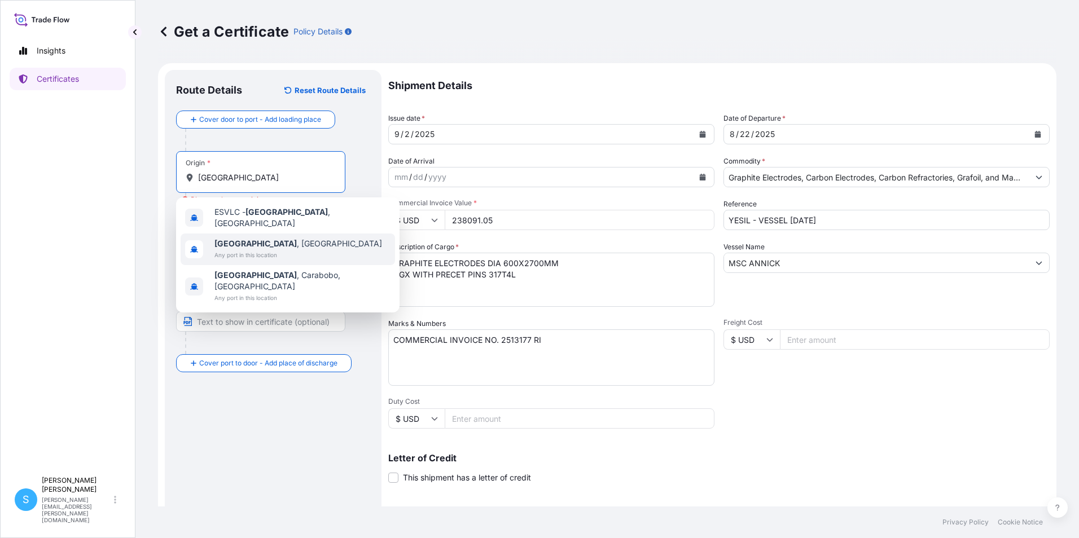
click at [246, 239] on span "[GEOGRAPHIC_DATA] , [GEOGRAPHIC_DATA]" at bounding box center [298, 243] width 168 height 11
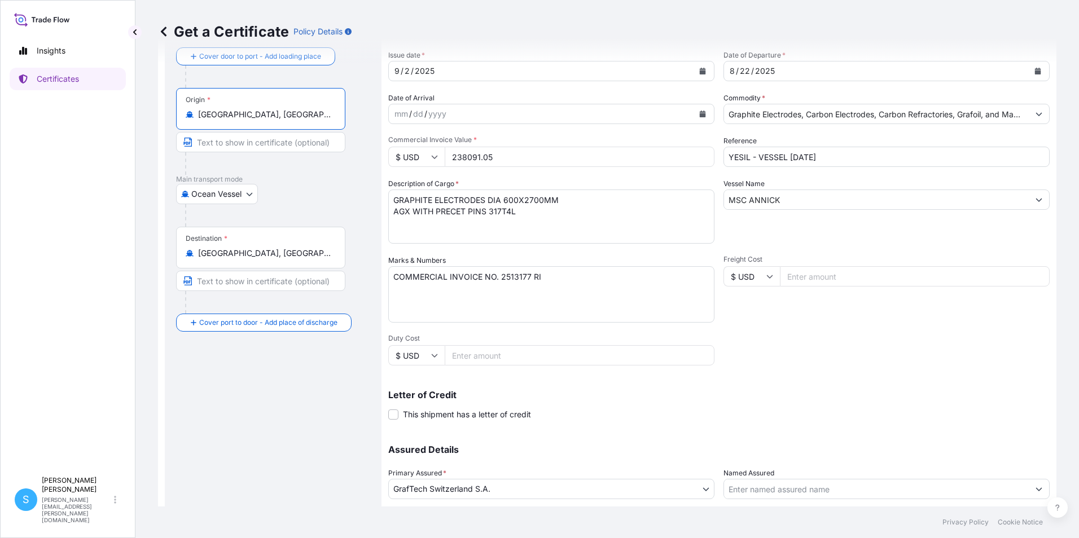
scroll to position [139, 0]
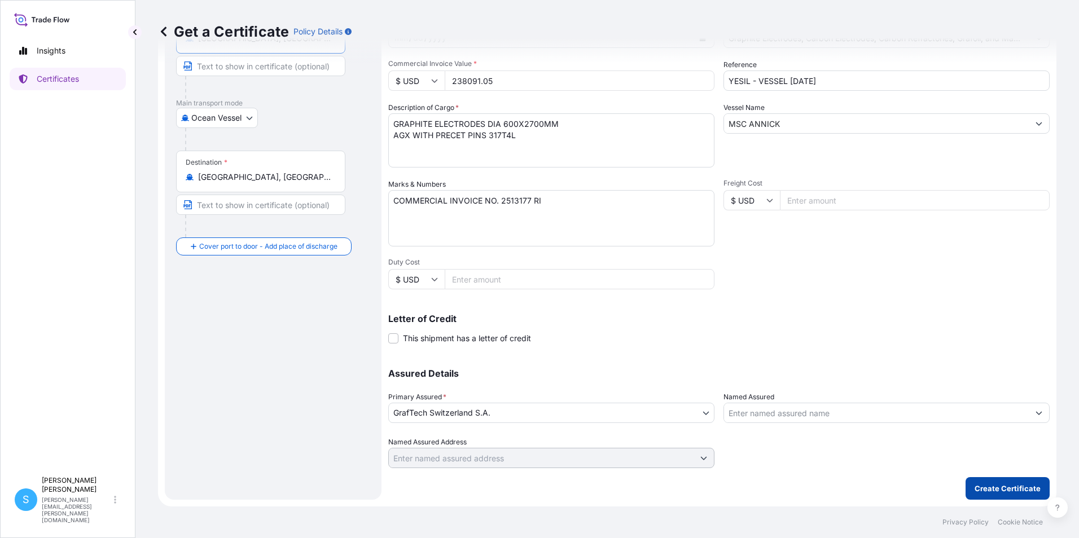
type input "[GEOGRAPHIC_DATA], [GEOGRAPHIC_DATA]"
click at [1022, 489] on p "Create Certificate" at bounding box center [1008, 488] width 66 height 11
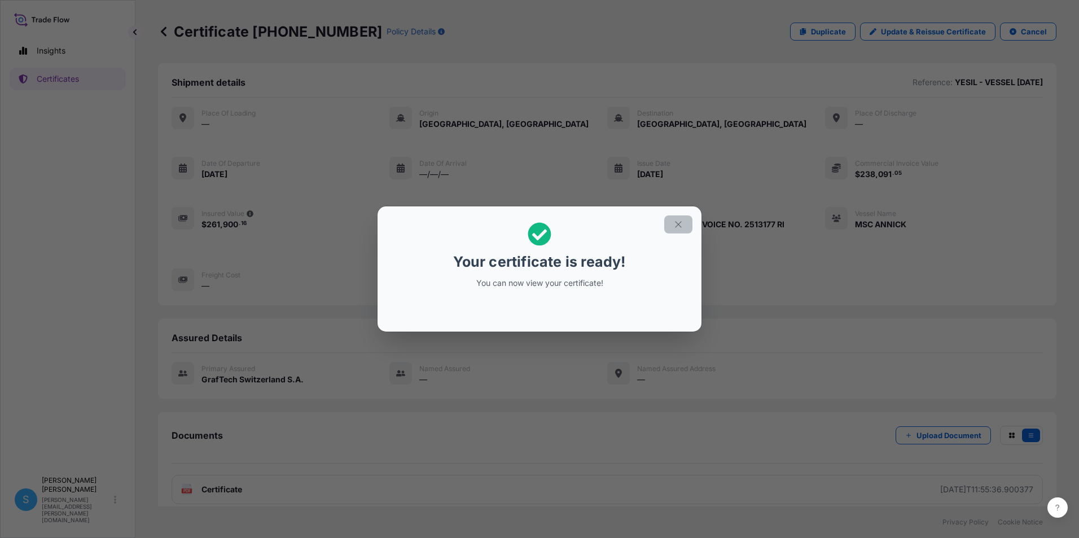
click at [678, 229] on icon "button" at bounding box center [678, 225] width 10 height 10
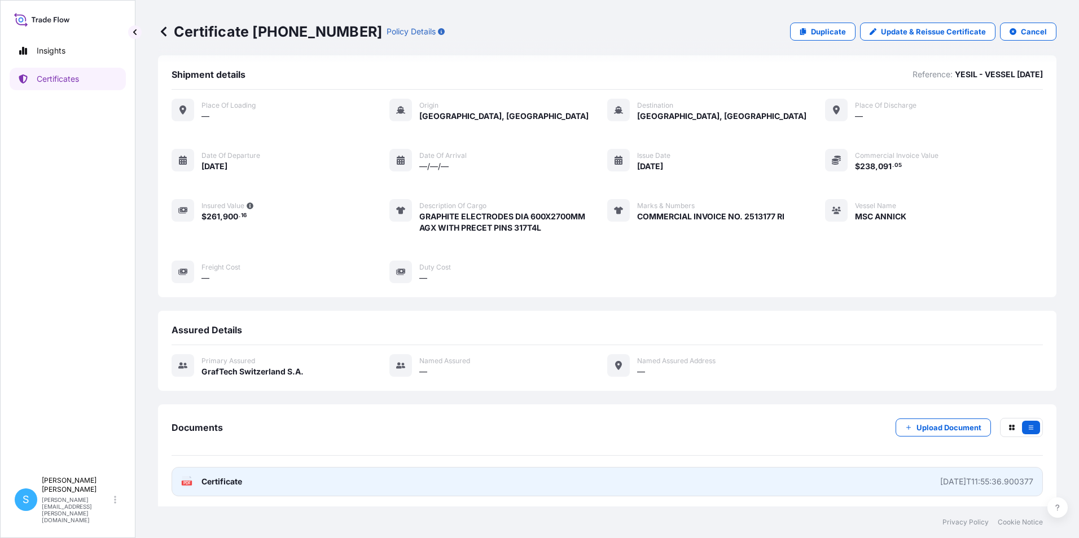
scroll to position [11, 0]
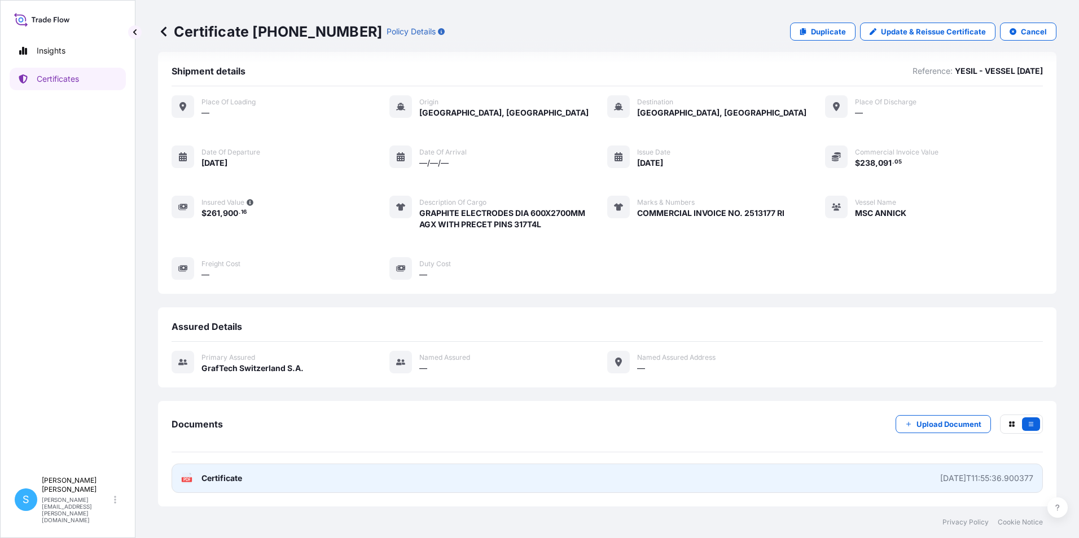
click at [301, 480] on link "PDF Certificate [DATE]T11:55:36.900377" at bounding box center [607, 478] width 871 height 29
